Goal: Task Accomplishment & Management: Complete application form

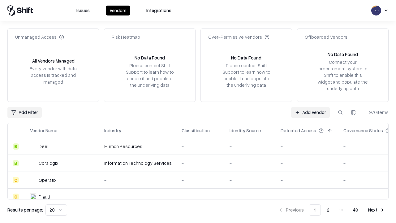
click at [310, 112] on link "Add Vendor" at bounding box center [310, 112] width 39 height 11
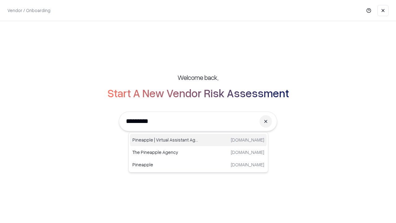
click at [198, 140] on div "Pineapple | Virtual Assistant Agency trypineapple.com" at bounding box center [198, 140] width 137 height 12
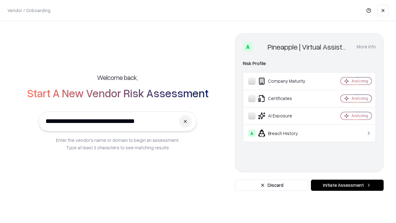
type input "**********"
click at [347, 185] on button "Initiate Assessment" at bounding box center [347, 184] width 73 height 11
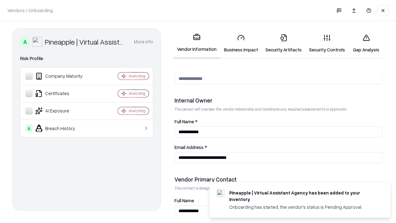
scroll to position [320, 0]
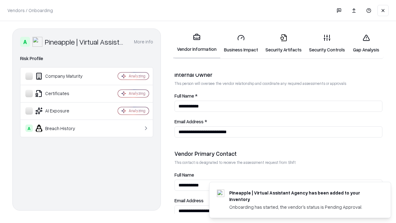
click at [283, 43] on link "Security Artifacts" at bounding box center [283, 43] width 44 height 29
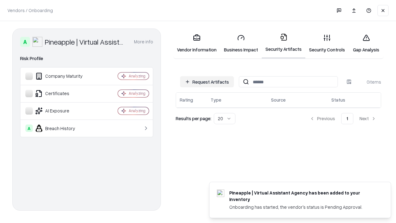
click at [207, 82] on button "Request Artifacts" at bounding box center [207, 81] width 54 height 11
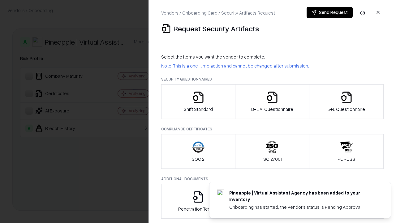
click at [346, 101] on icon "button" at bounding box center [346, 97] width 12 height 12
click at [272, 101] on icon "button" at bounding box center [272, 97] width 12 height 12
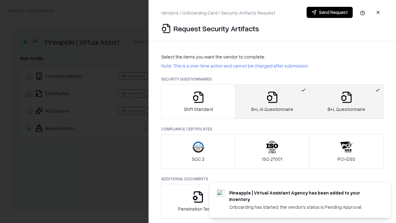
click at [329, 12] on button "Send Request" at bounding box center [329, 12] width 46 height 11
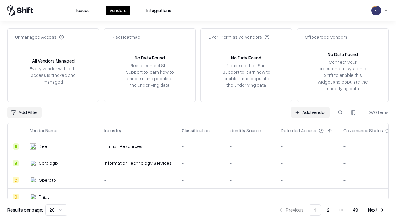
click at [340, 112] on button at bounding box center [339, 112] width 11 height 11
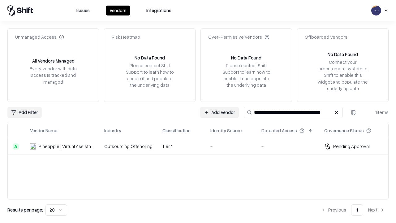
type input "**********"
click at [201, 146] on td "Tier 1" at bounding box center [181, 146] width 48 height 17
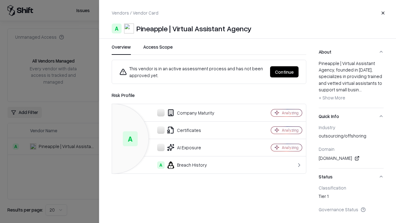
click at [284, 72] on button "Continue" at bounding box center [284, 71] width 28 height 11
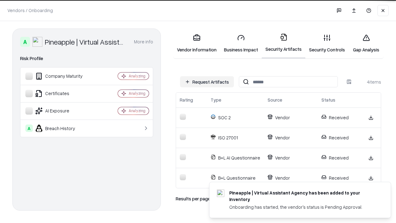
click at [366, 43] on link "Gap Analysis" at bounding box center [365, 43] width 35 height 29
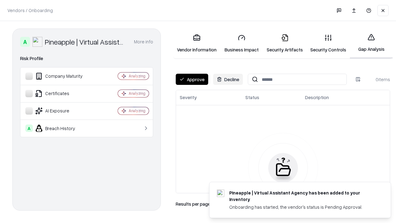
click at [192, 79] on button "Approve" at bounding box center [192, 79] width 32 height 11
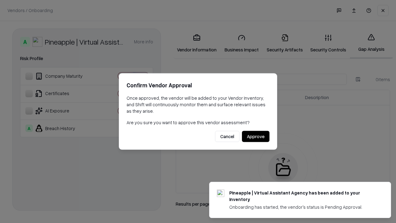
click at [255, 136] on button "Approve" at bounding box center [256, 136] width 28 height 11
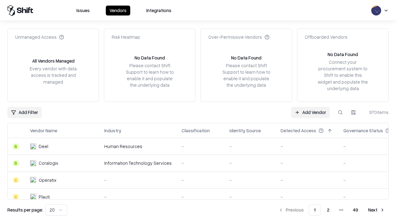
type input "**********"
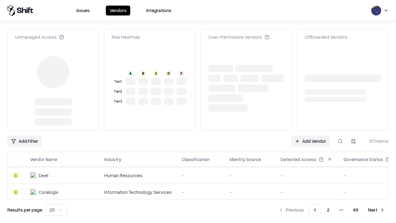
click at [310, 135] on link "Add Vendor" at bounding box center [310, 140] width 39 height 11
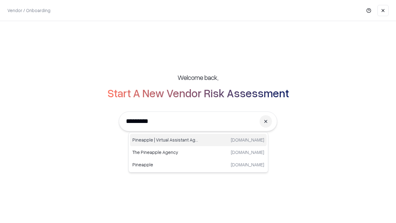
click at [198, 140] on div "Pineapple | Virtual Assistant Agency trypineapple.com" at bounding box center [198, 140] width 137 height 12
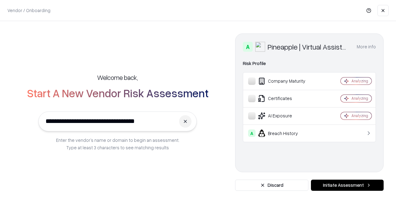
type input "**********"
click at [347, 185] on button "Initiate Assessment" at bounding box center [347, 184] width 73 height 11
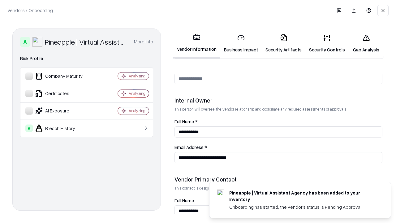
scroll to position [320, 0]
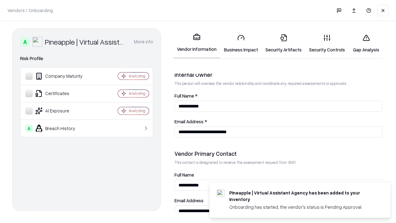
click at [366, 43] on link "Gap Analysis" at bounding box center [365, 43] width 35 height 29
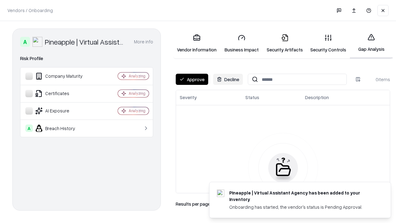
click at [192, 79] on button "Approve" at bounding box center [192, 79] width 32 height 11
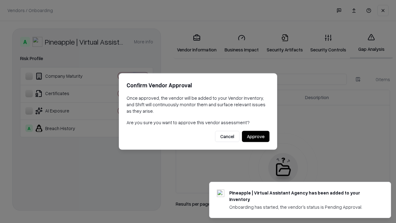
click at [255, 136] on button "Approve" at bounding box center [256, 136] width 28 height 11
